Goal: Task Accomplishment & Management: Use online tool/utility

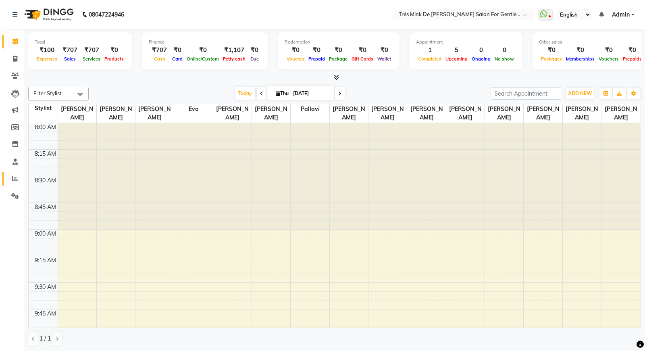
scroll to position [749, 0]
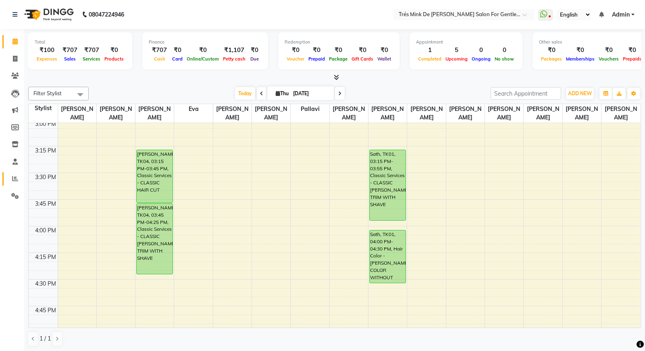
click at [14, 181] on icon at bounding box center [15, 178] width 6 height 6
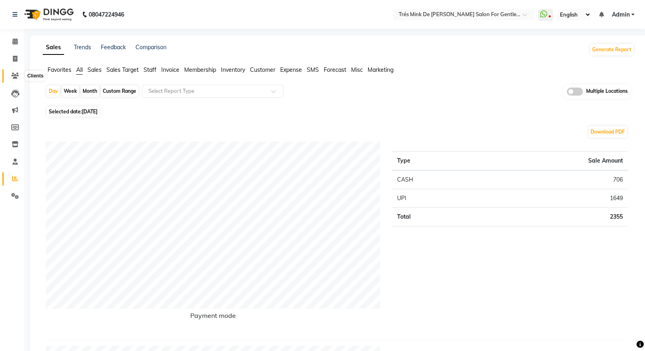
click at [20, 77] on span at bounding box center [15, 75] width 14 height 9
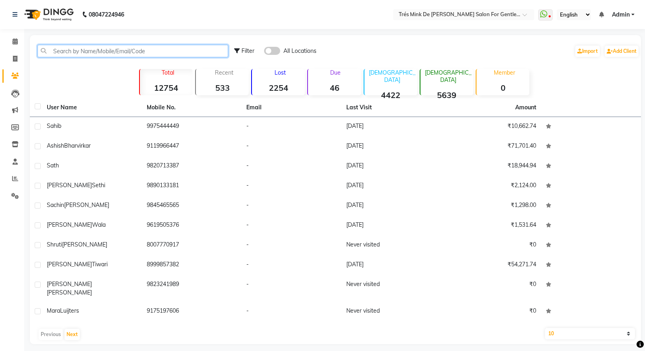
click at [81, 50] on input "text" at bounding box center [133, 51] width 191 height 13
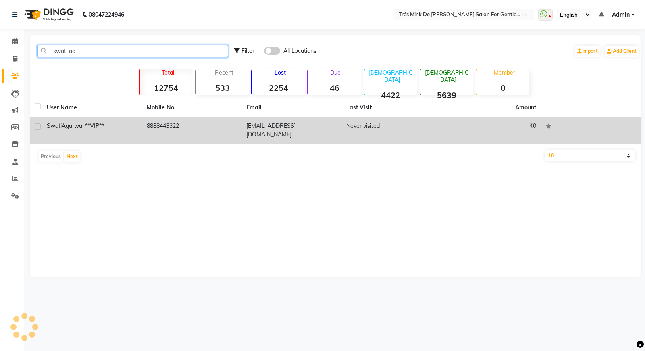
type input "swati ag"
click at [111, 125] on div "[PERSON_NAME] **VIP**" at bounding box center [92, 126] width 90 height 8
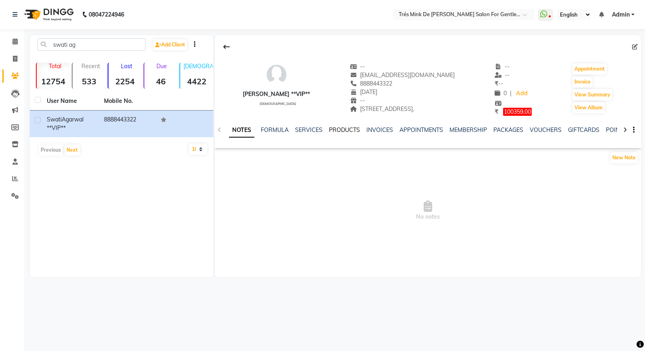
click at [347, 129] on link "PRODUCTS" at bounding box center [344, 129] width 31 height 7
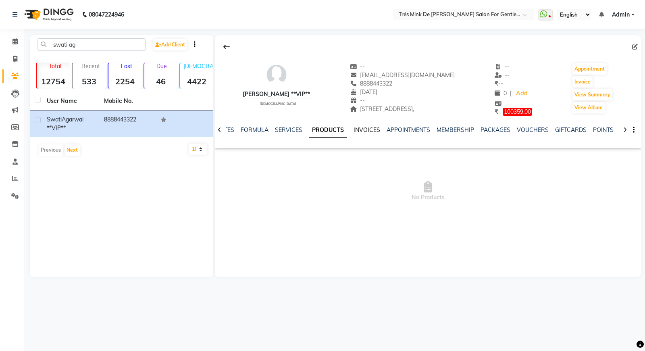
click at [354, 127] on link "INVOICES" at bounding box center [367, 129] width 27 height 7
click at [448, 12] on input "text" at bounding box center [455, 15] width 117 height 8
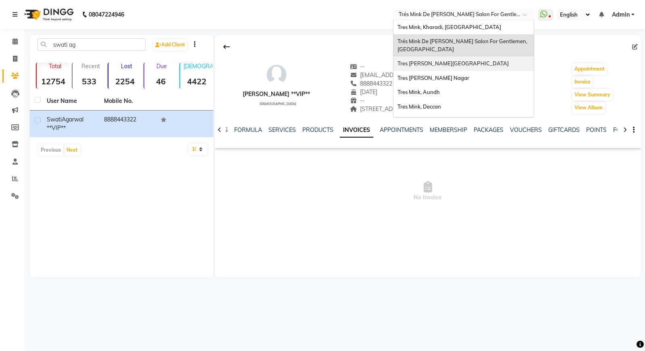
click at [442, 64] on span "Tres [PERSON_NAME][GEOGRAPHIC_DATA]" at bounding box center [453, 63] width 111 height 6
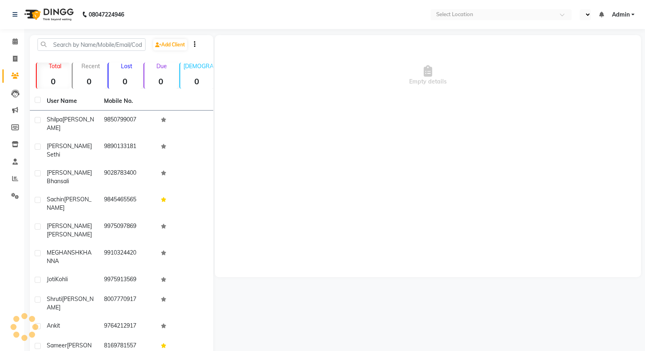
select select "en"
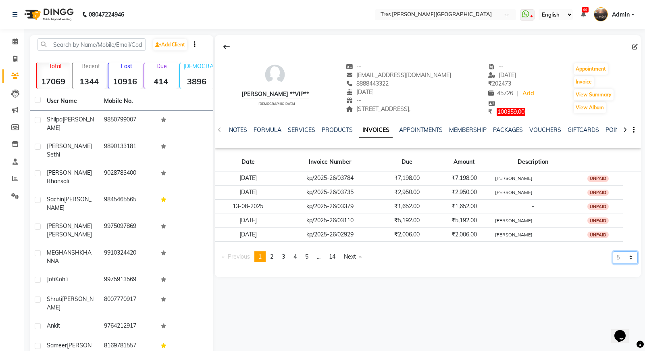
click at [625, 261] on select "5 10 50 100 500" at bounding box center [625, 257] width 25 height 13
select select "500"
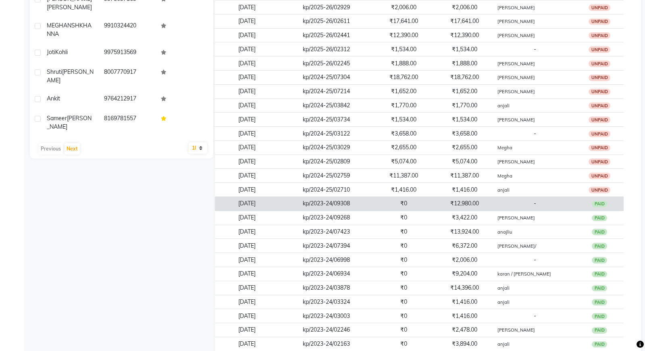
scroll to position [222, 0]
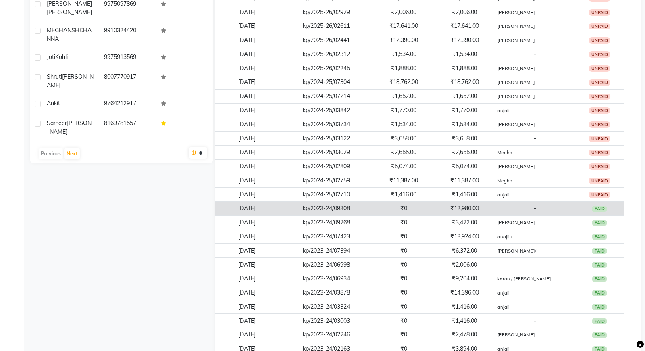
click at [382, 206] on td "₹0" at bounding box center [404, 209] width 61 height 14
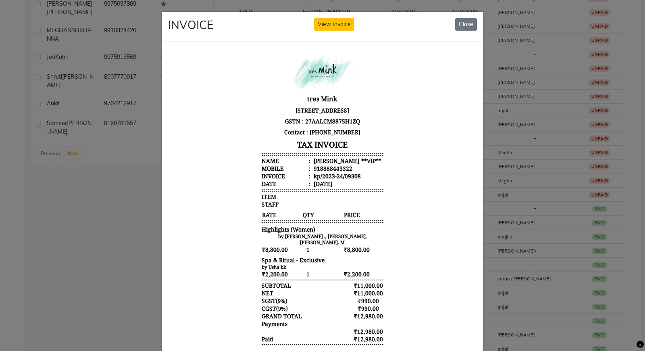
scroll to position [0, 0]
click at [333, 22] on button "View Invoice" at bounding box center [334, 24] width 40 height 13
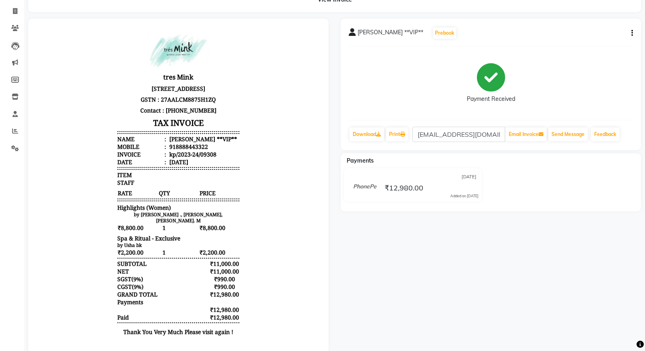
scroll to position [61, 0]
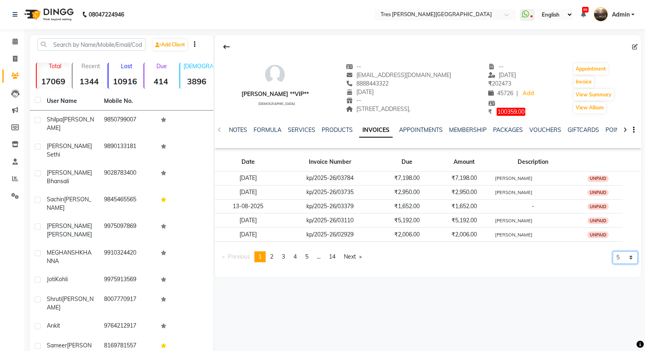
click at [625, 258] on select "5 10 50 100 500" at bounding box center [625, 257] width 25 height 13
select select "500"
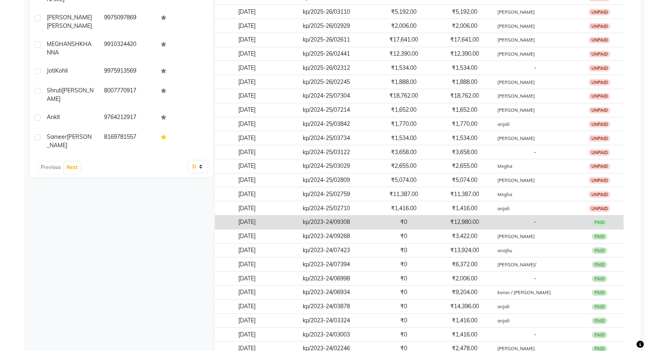
scroll to position [198, 0]
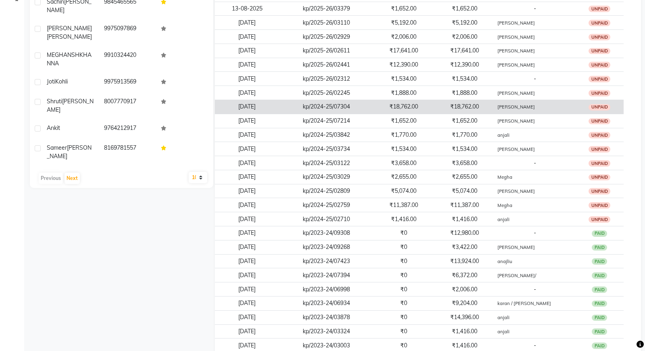
click at [282, 107] on td "kp/2024-25/07304" at bounding box center [327, 107] width 94 height 14
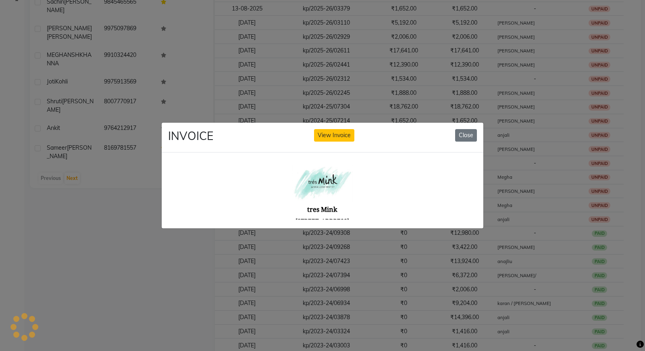
scroll to position [0, 0]
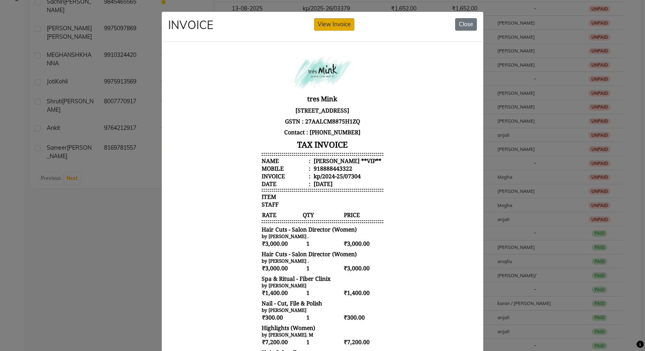
click at [328, 22] on button "View Invoice" at bounding box center [334, 24] width 40 height 13
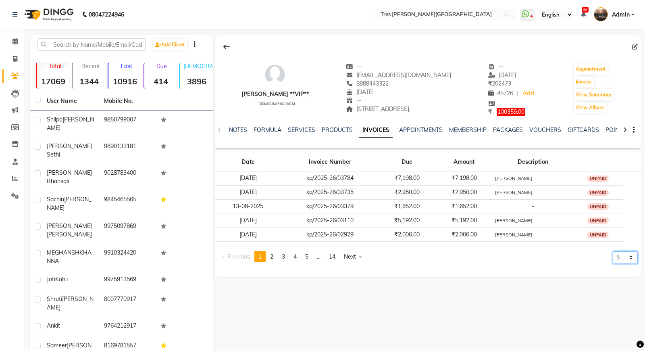
click at [626, 254] on select "5 10 50 100 500" at bounding box center [625, 257] width 25 height 13
select select "100"
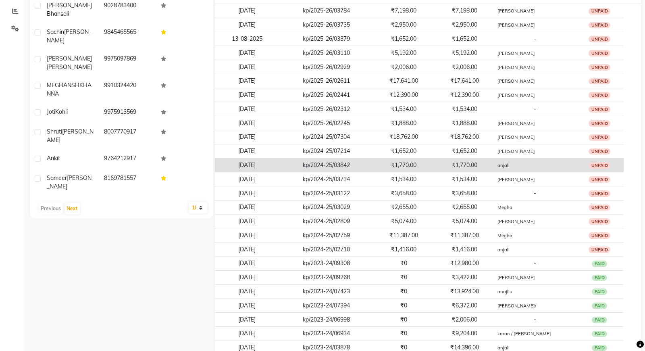
scroll to position [172, 0]
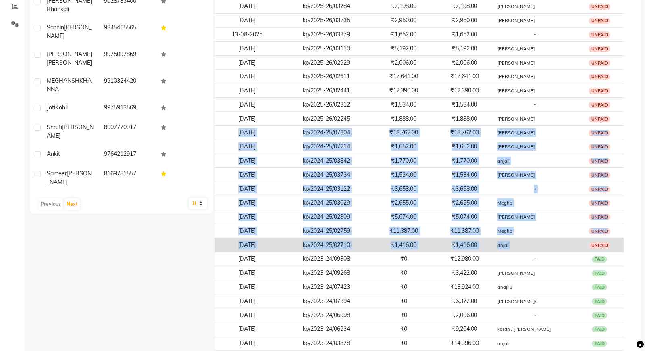
drag, startPoint x: 227, startPoint y: 131, endPoint x: 582, endPoint y: 242, distance: 371.6
copy tbody "[DATE] kp/2024-25/07304 ₹18,762.00 ₹18,762.00 [PERSON_NAME] UNPAID [DATE] kp/20…"
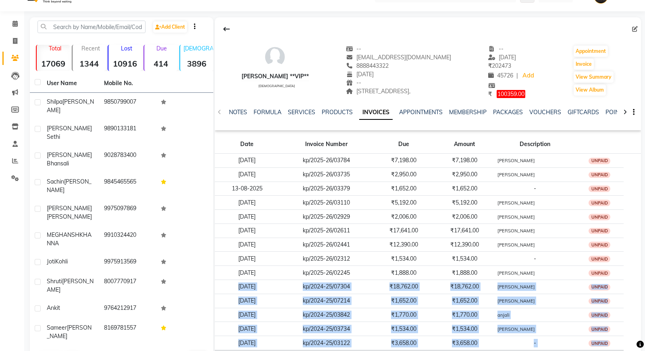
scroll to position [0, 0]
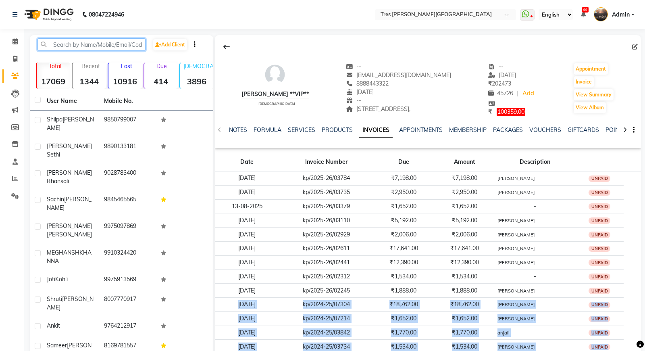
click at [85, 48] on input "text" at bounding box center [92, 44] width 108 height 13
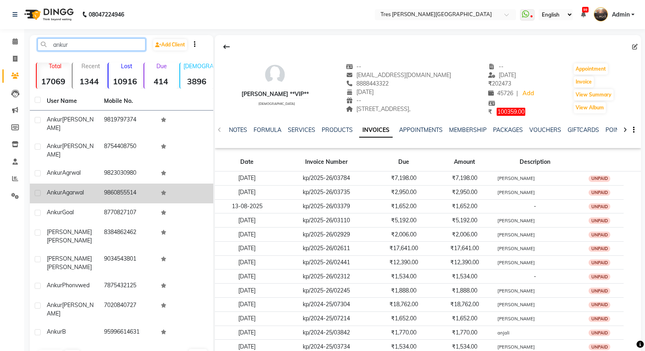
type input "ankur"
click at [76, 189] on span "Agarwal" at bounding box center [73, 192] width 22 height 7
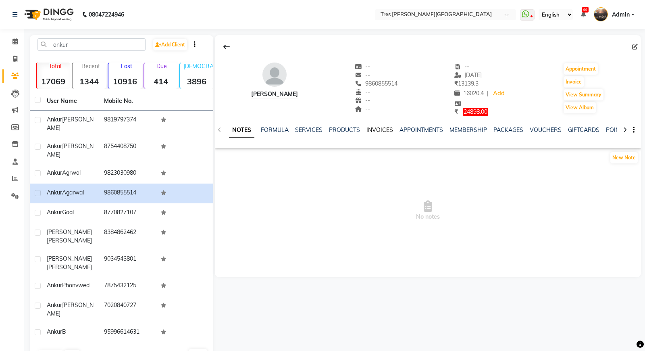
click at [372, 131] on link "INVOICES" at bounding box center [380, 129] width 27 height 7
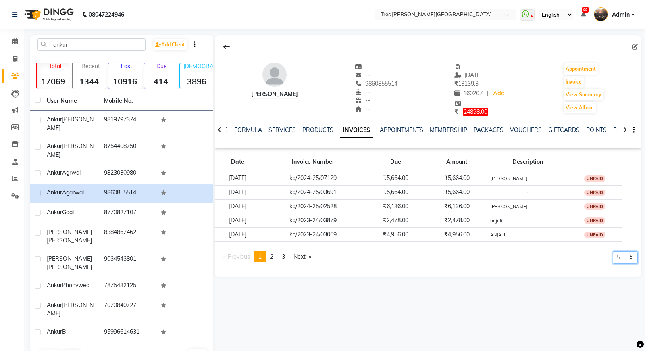
click at [616, 258] on select "5 10 50 100 500" at bounding box center [625, 257] width 25 height 13
select select "500"
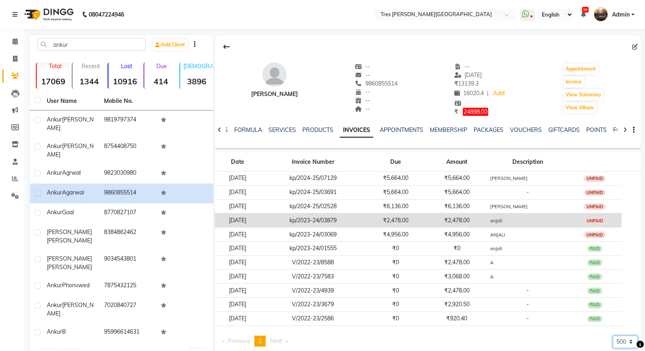
scroll to position [17, 0]
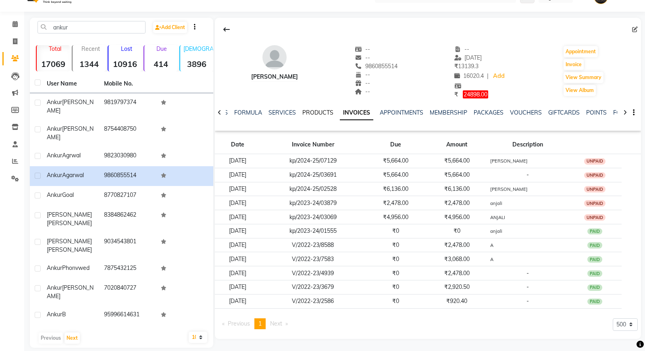
click at [320, 111] on link "PRODUCTS" at bounding box center [318, 112] width 31 height 7
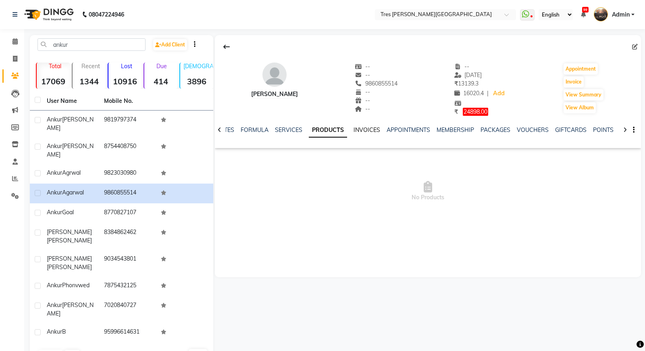
click at [369, 128] on link "INVOICES" at bounding box center [367, 129] width 27 height 7
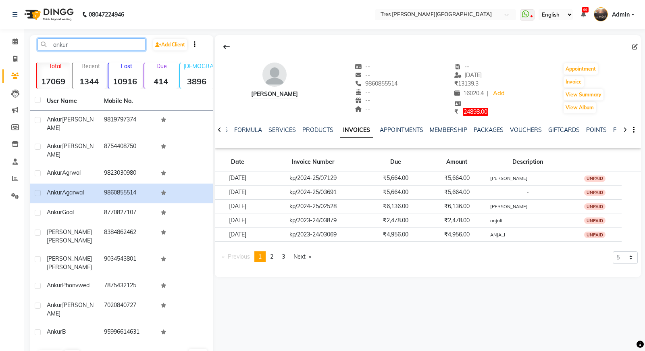
click at [87, 43] on input "ankur" at bounding box center [92, 44] width 108 height 13
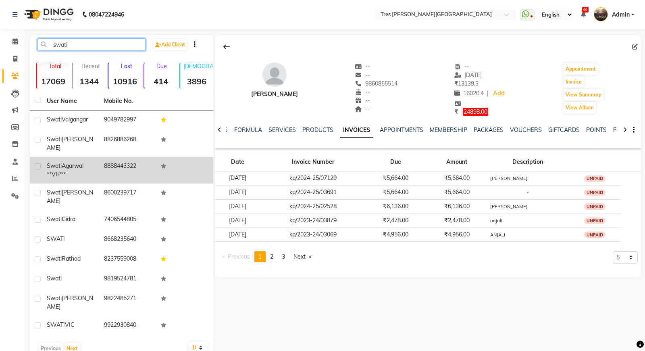
type input "swati"
click at [92, 162] on div "[PERSON_NAME] **VIP**" at bounding box center [71, 170] width 48 height 17
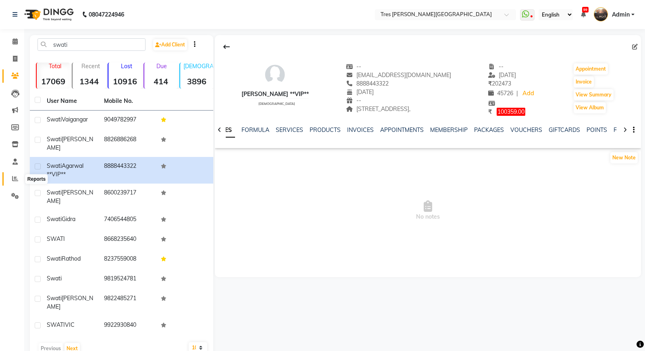
click at [14, 176] on icon at bounding box center [15, 178] width 6 height 6
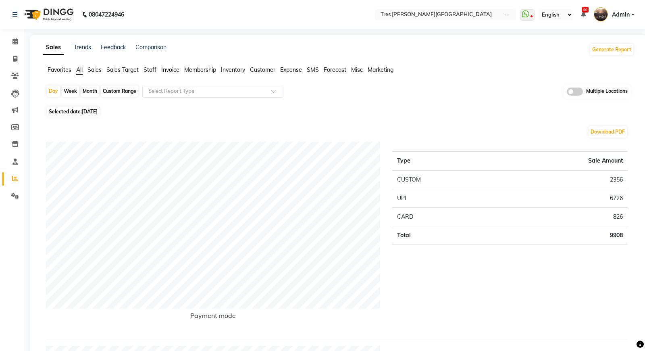
click at [80, 90] on div "Day Week Month Custom Range Select Report Type Multiple Locations" at bounding box center [338, 94] width 585 height 20
click at [86, 92] on div "Month" at bounding box center [90, 91] width 19 height 11
select select "9"
select select "2025"
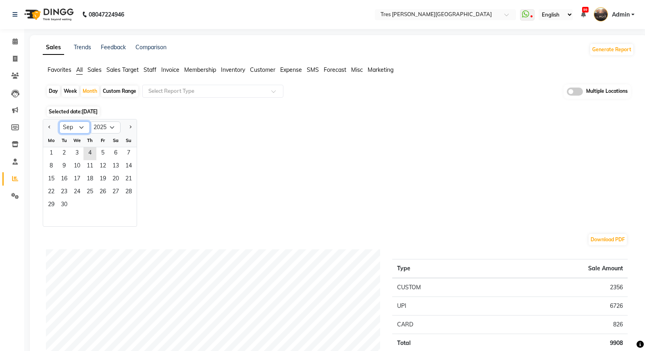
click at [69, 127] on select "Jan Feb Mar Apr May Jun [DATE] Aug Sep Oct Nov Dec" at bounding box center [74, 127] width 31 height 12
select select "4"
click at [67, 168] on span "8" at bounding box center [64, 166] width 13 height 13
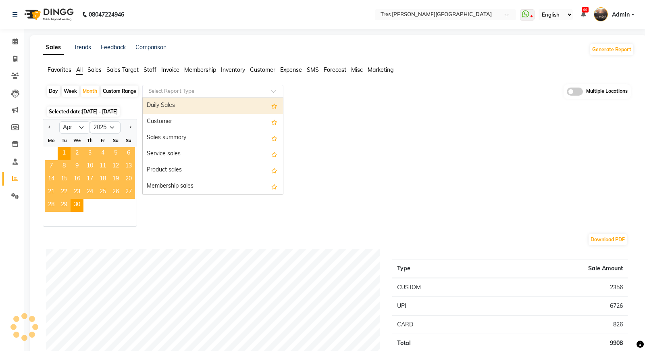
click at [169, 88] on input "text" at bounding box center [205, 91] width 116 height 8
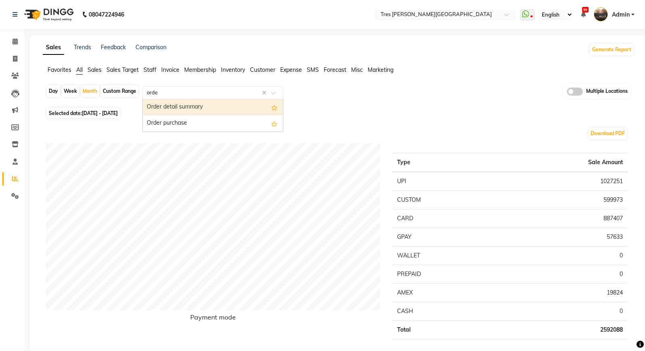
type input "order"
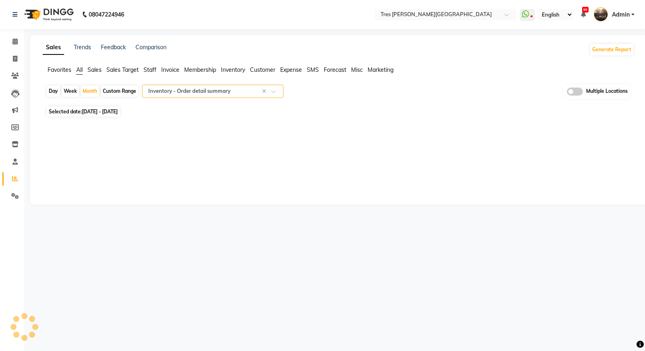
select select "filtered_report"
select select "csv"
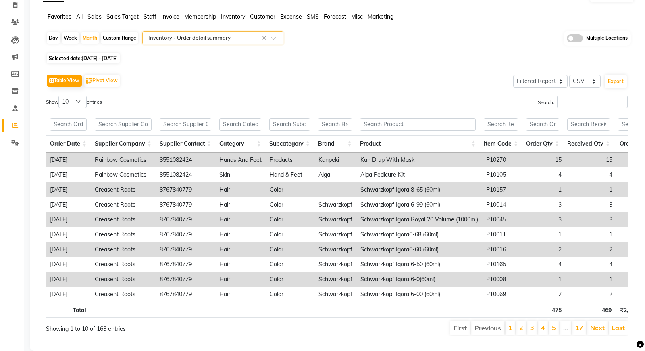
scroll to position [56, 0]
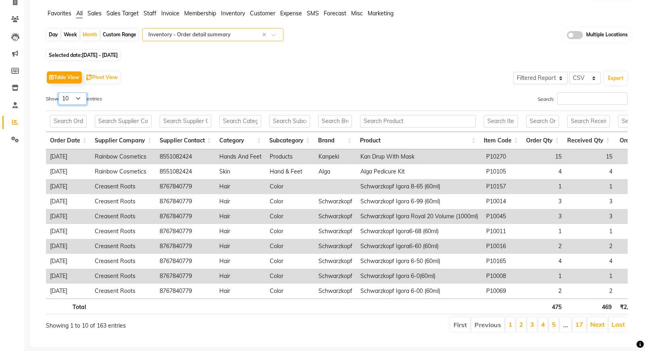
click at [84, 93] on select "10 25 50 100" at bounding box center [72, 98] width 28 height 13
select select "100"
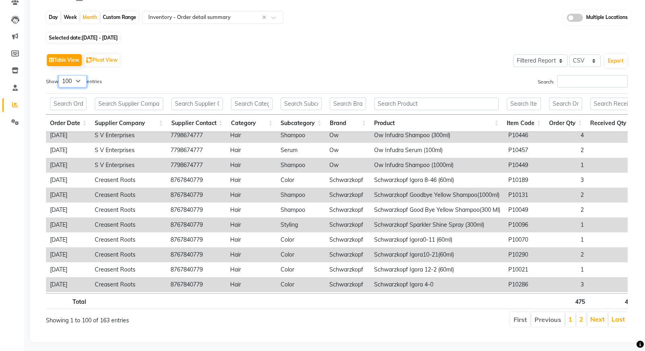
scroll to position [0, 0]
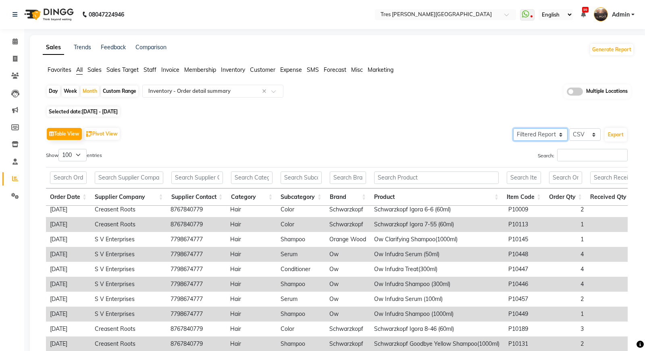
click at [543, 138] on select "Select Full Report Filtered Report" at bounding box center [540, 134] width 54 height 13
select select "full_report"
click at [587, 134] on select "Select CSV PDF" at bounding box center [585, 134] width 31 height 13
click at [619, 133] on button "Export" at bounding box center [616, 135] width 22 height 14
click at [8, 42] on span at bounding box center [15, 41] width 14 height 9
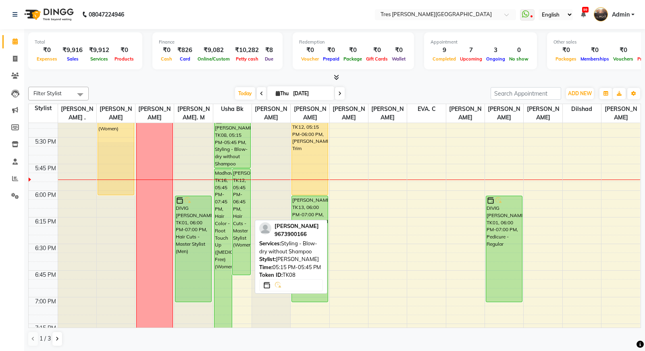
scroll to position [999, 0]
